Goal: Task Accomplishment & Management: Use online tool/utility

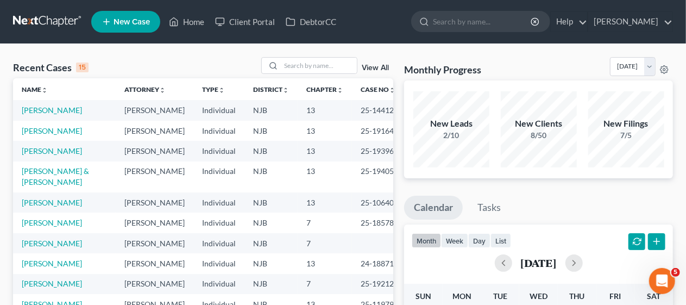
click at [198, 21] on link "Home" at bounding box center [186, 22] width 46 height 20
click at [306, 65] on input "search" at bounding box center [319, 66] width 76 height 16
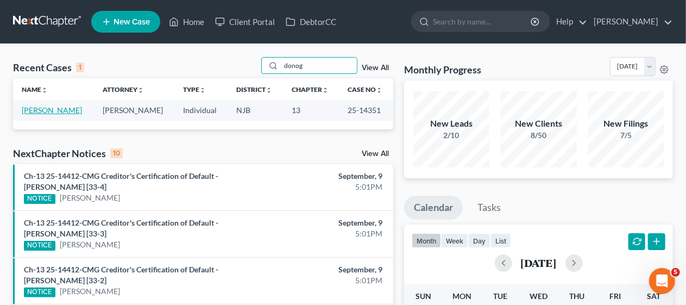
type input "donog"
click at [65, 106] on link "[PERSON_NAME]" at bounding box center [52, 109] width 60 height 9
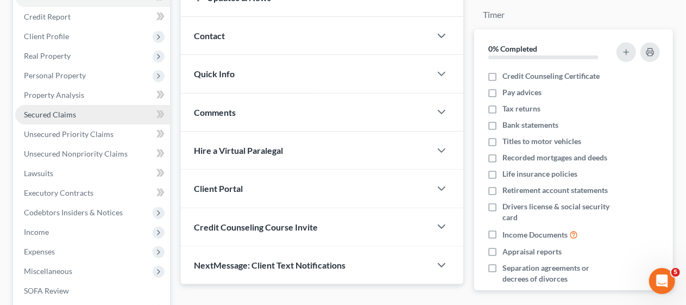
scroll to position [109, 0]
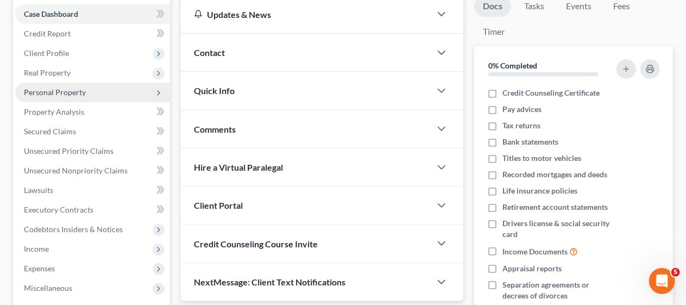
click at [89, 88] on span "Personal Property" at bounding box center [92, 93] width 155 height 20
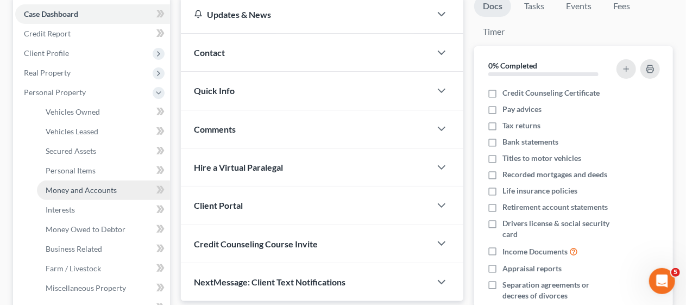
click at [87, 192] on span "Money and Accounts" at bounding box center [81, 189] width 71 height 9
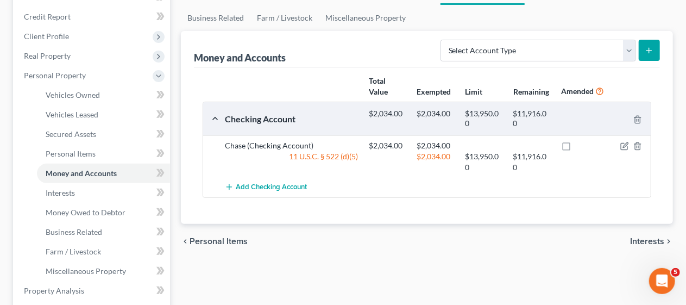
scroll to position [109, 0]
